Goal: Find specific page/section: Find specific page/section

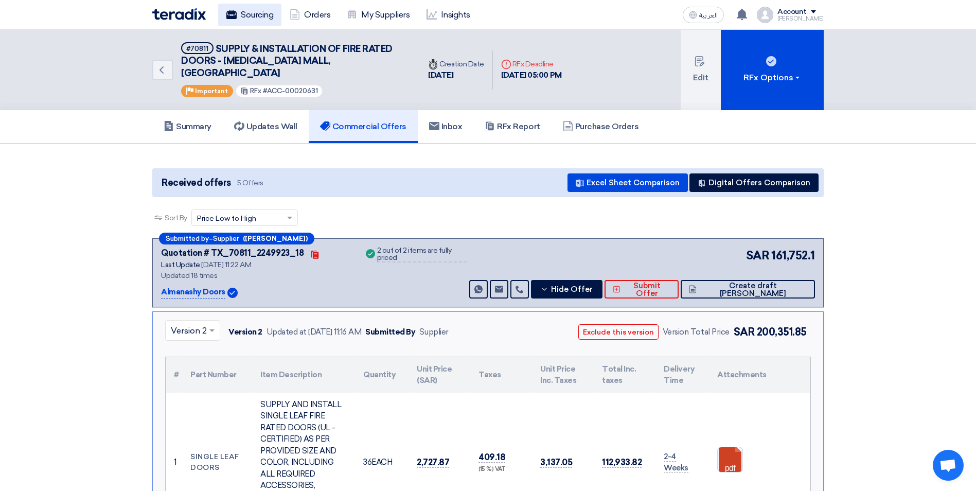
click at [258, 21] on link "Sourcing" at bounding box center [249, 15] width 63 height 23
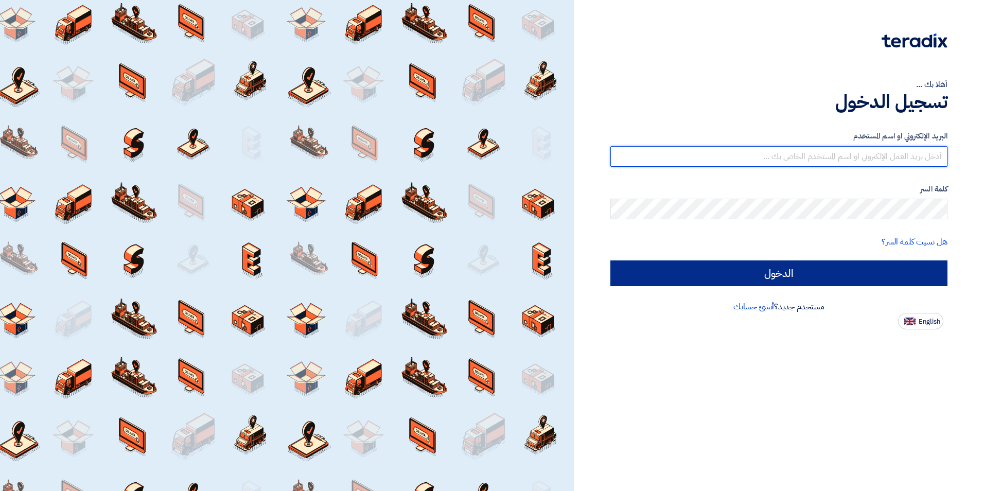
type input "[PERSON_NAME][EMAIL_ADDRESS][PERSON_NAME][DOMAIN_NAME]"
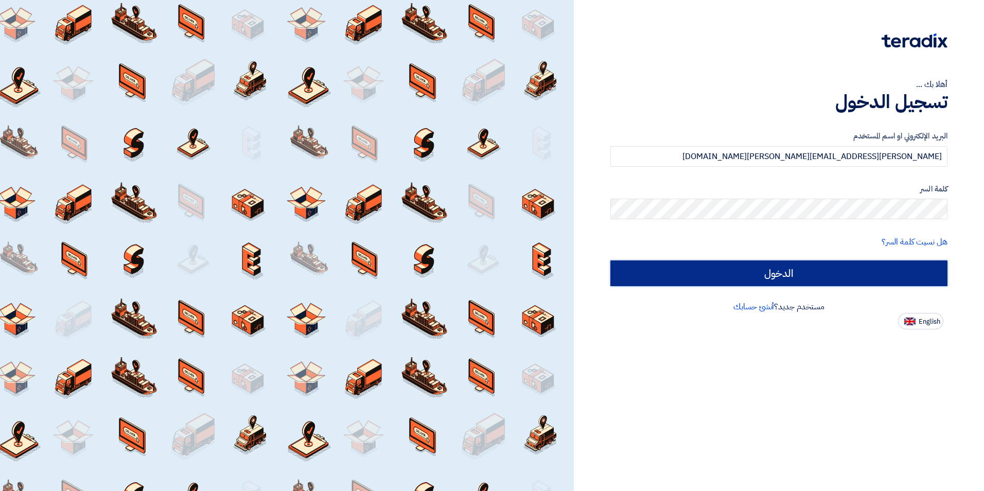
click at [745, 278] on input "الدخول" at bounding box center [778, 273] width 337 height 26
type input "Sign in"
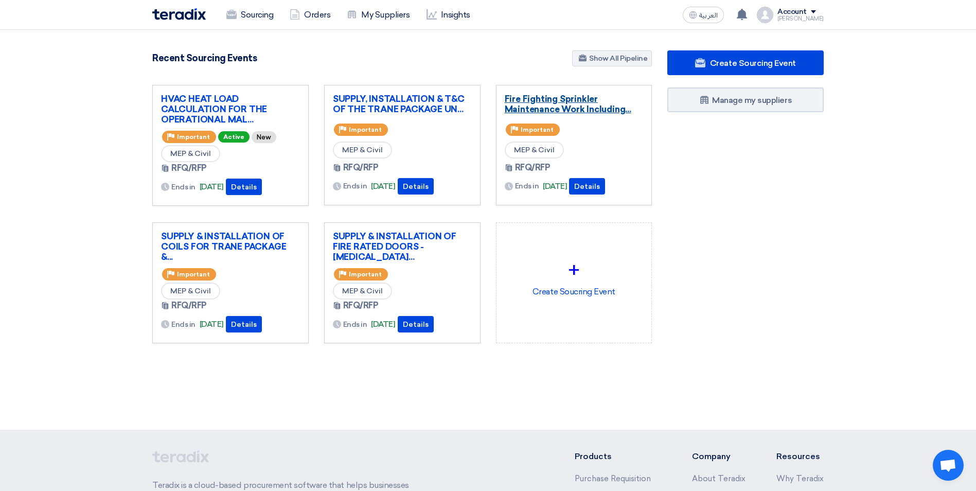
click at [558, 108] on link "Fire Fighting Sprinkler Maintenance Work Including..." at bounding box center [574, 104] width 139 height 21
